Goal: Check status: Check status

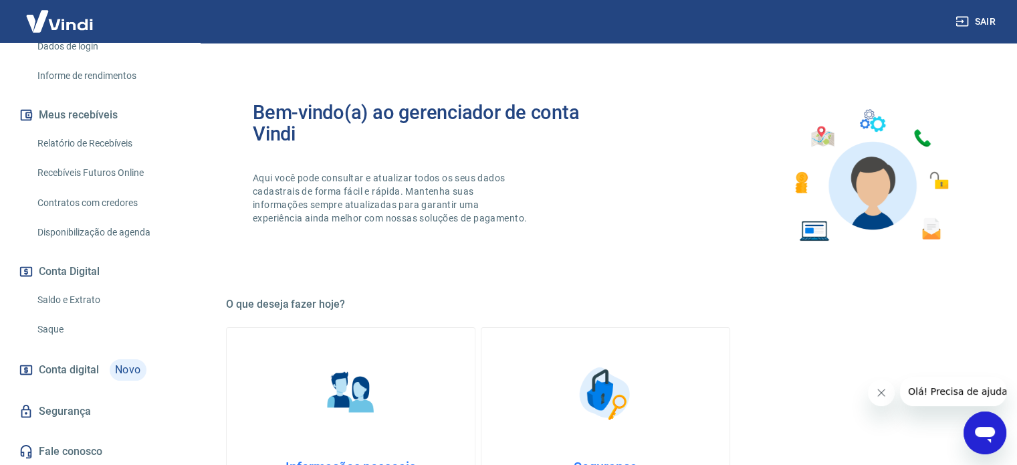
scroll to position [249, 0]
click at [88, 289] on link "Saldo e Extrato" at bounding box center [108, 299] width 152 height 27
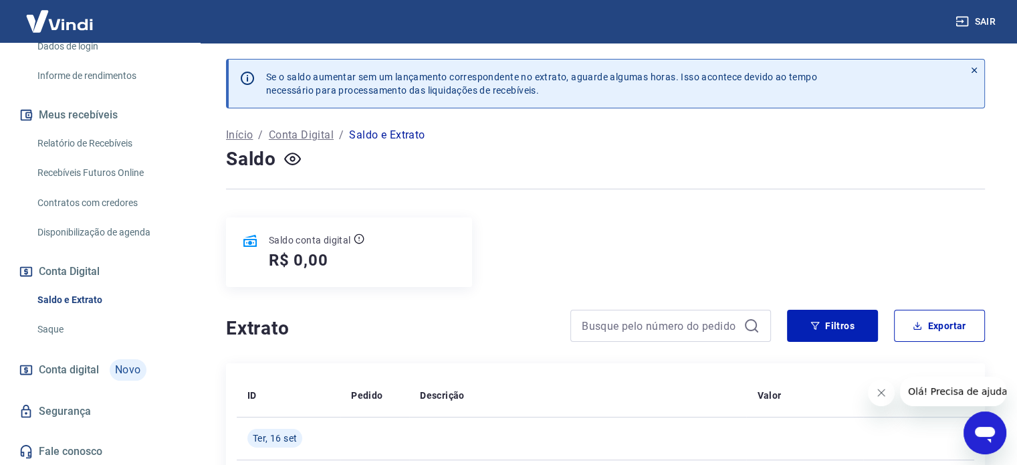
click at [886, 399] on button "Fechar mensagem da empresa" at bounding box center [881, 392] width 27 height 27
